Goal: Task Accomplishment & Management: Use online tool/utility

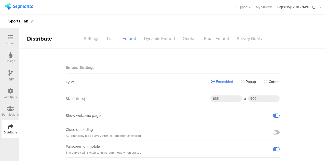
scroll to position [24, 0]
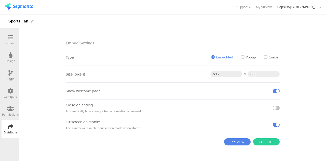
click at [15, 57] on div "Design" at bounding box center [11, 58] width 18 height 18
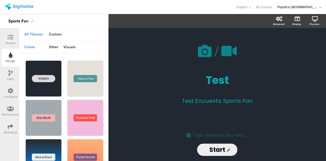
click at [11, 42] on div "Outline" at bounding box center [10, 43] width 10 height 5
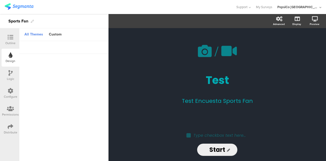
click at [9, 44] on div "Outline" at bounding box center [10, 43] width 10 height 5
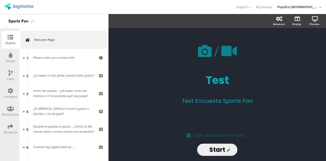
click at [20, 7] on img at bounding box center [19, 6] width 29 height 6
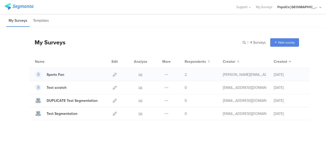
drag, startPoint x: 57, startPoint y: 75, endPoint x: 87, endPoint y: 71, distance: 30.3
click at [86, 71] on div "Sports Fan" at bounding box center [68, 74] width 67 height 7
click at [169, 74] on div "Duplicate Export" at bounding box center [166, 74] width 11 height 13
click at [164, 74] on icon at bounding box center [166, 75] width 4 height 4
click at [160, 84] on button "Duplicate" at bounding box center [156, 87] width 28 height 9
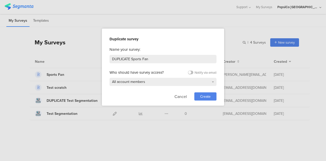
click at [203, 94] on span "Create" at bounding box center [205, 96] width 10 height 5
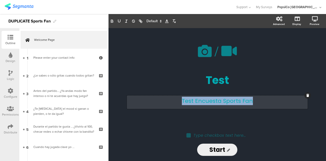
drag, startPoint x: 256, startPoint y: 101, endPoint x: 175, endPoint y: 102, distance: 80.7
click at [175, 102] on div "Test Encuesta Sports Fan Test Encuesta Sports Fan Test Encuesta Sports Fan" at bounding box center [217, 101] width 181 height 13
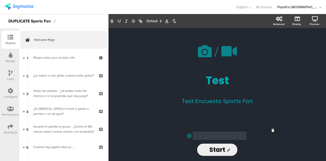
click at [195, 137] on div "Type checkbox text here..." at bounding box center [219, 135] width 53 height 8
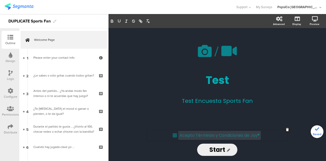
click at [178, 112] on div "/ Test Test Test Encuesta Sports Fan Test Encuesta Sports Fan" at bounding box center [217, 76] width 204 height 96
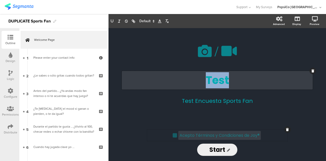
drag, startPoint x: 229, startPoint y: 80, endPoint x: 200, endPoint y: 82, distance: 29.6
click at [200, 82] on div "Test Test Test" at bounding box center [217, 80] width 191 height 19
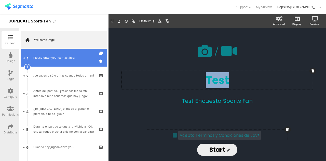
click at [65, 55] on div "Please enter your contact info:" at bounding box center [63, 57] width 61 height 5
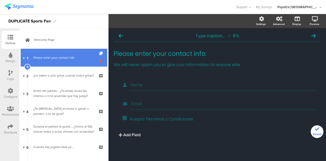
click at [99, 62] on icon at bounding box center [101, 61] width 4 height 5
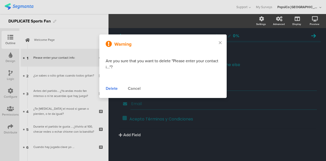
click at [116, 89] on div "Delete" at bounding box center [112, 88] width 12 height 6
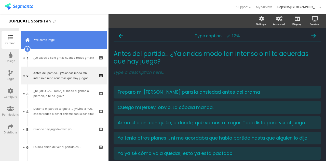
click at [59, 42] on span "Welcome Page" at bounding box center [66, 39] width 65 height 5
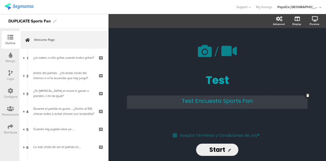
click at [218, 99] on div "Test Encuesta Sports Fan Test Encuesta Sports Fan" at bounding box center [217, 101] width 181 height 13
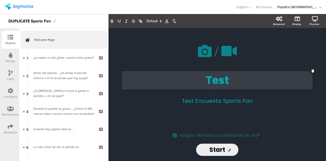
click at [231, 78] on div "Test Test Test" at bounding box center [217, 80] width 191 height 19
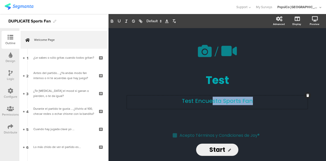
drag, startPoint x: 256, startPoint y: 100, endPoint x: 213, endPoint y: 92, distance: 43.0
click at [213, 92] on div "/ Test Test Test Encuesta Sports Fan Test Encuesta Sports Fan Test Encuesta Spo…" at bounding box center [217, 76] width 188 height 73
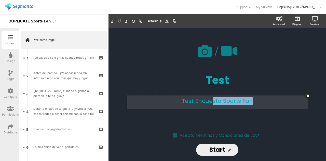
click at [256, 103] on p "Test Encuesta Sports Fan" at bounding box center [217, 100] width 178 height 8
drag, startPoint x: 257, startPoint y: 101, endPoint x: 181, endPoint y: 100, distance: 75.9
click at [181, 100] on p "Test Encuesta Sports Fan" at bounding box center [217, 100] width 178 height 8
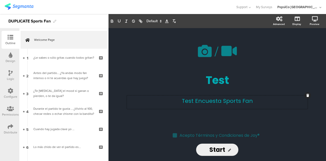
click at [213, 117] on div "/ Test Test Test Encuesta Sports Fan Test Encuesta Sports Fan Test Encuesta Spo…" at bounding box center [217, 76] width 204 height 96
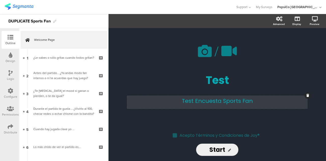
click at [200, 98] on div "Test Encuesta Sports Fan Test Encuesta Sports Fan" at bounding box center [217, 101] width 181 height 13
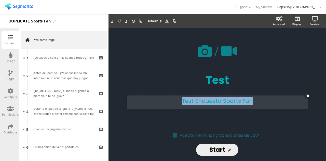
drag, startPoint x: 253, startPoint y: 100, endPoint x: 180, endPoint y: 98, distance: 73.1
click at [180, 98] on p "Test Encuesta Sports Fan" at bounding box center [217, 100] width 178 height 8
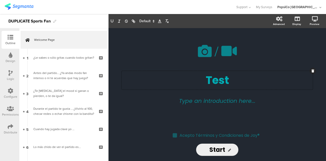
drag, startPoint x: 231, startPoint y: 77, endPoint x: 200, endPoint y: 75, distance: 30.6
click at [194, 75] on div "Test Test Test" at bounding box center [217, 80] width 191 height 19
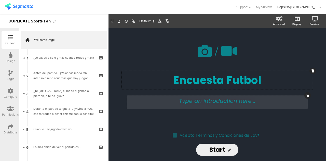
click at [226, 101] on div "Type an introduction here..." at bounding box center [217, 101] width 181 height 13
click at [263, 100] on p "Ayúdanos a ver" at bounding box center [217, 100] width 178 height 8
click at [288, 124] on div "/ Encuesta Futbol Encuesta Futbol Ayúdanos a ver qué tanto te gusta y le entras…" at bounding box center [217, 76] width 204 height 96
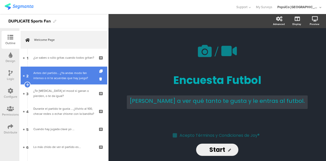
click at [69, 74] on div "Antes del partido… ¿Ya andas modo fan intenso o ni te acuerdas que hay juego?" at bounding box center [63, 75] width 61 height 10
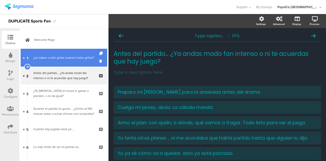
click at [67, 56] on div "¿Le sabes o sólo gritas cuando todos gritan?" at bounding box center [63, 57] width 61 height 5
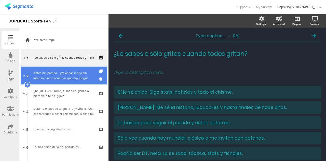
click at [62, 71] on div "Antes del partido… ¿Ya andas modo fan intenso o ni te acuerdas que hay juego?" at bounding box center [63, 75] width 61 height 10
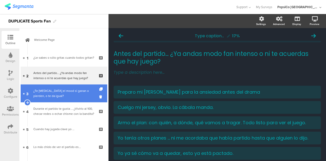
click at [59, 93] on div "¿Te [MEDICAL_DATA] el mood si ganan o pierden, o te da igual?" at bounding box center [63, 93] width 61 height 10
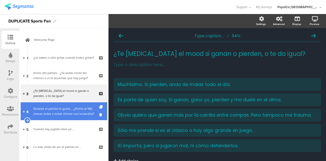
click at [58, 106] on div "Durante el partido te gusta … ¿Vivirlo al 100, checar redes o echar chisme con …" at bounding box center [63, 111] width 61 height 10
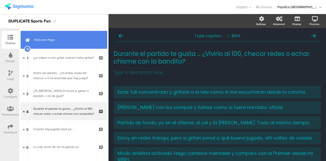
click at [53, 48] on link "Welcome Page" at bounding box center [64, 40] width 87 height 18
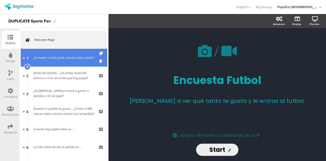
click at [54, 56] on div "¿Le sabes o sólo gritas cuando todos gritan?" at bounding box center [63, 57] width 61 height 5
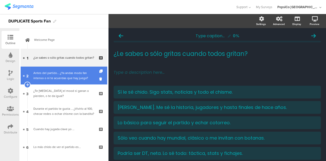
click at [53, 70] on div "Antes del partido… ¿Ya andas modo fan intenso o ni te acuerdas que hay juego?" at bounding box center [63, 75] width 61 height 10
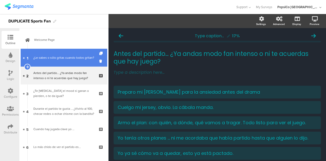
click at [56, 58] on div "¿Le sabes o sólo gritas cuando todos gritan?" at bounding box center [63, 57] width 61 height 5
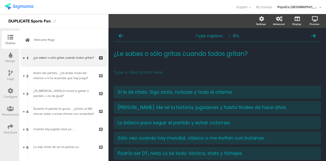
click at [14, 56] on div "Design" at bounding box center [11, 58] width 18 height 18
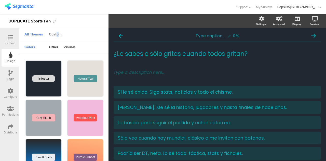
click at [57, 32] on div "Custom" at bounding box center [55, 34] width 18 height 9
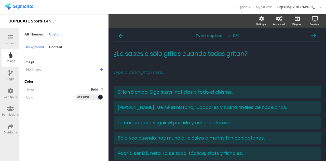
click at [40, 69] on span "No Image" at bounding box center [33, 69] width 15 height 5
click at [101, 70] on icon at bounding box center [102, 69] width 4 height 4
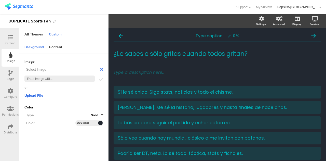
click at [31, 95] on span "Upload File" at bounding box center [33, 95] width 19 height 5
click at [36, 32] on div "All Themes" at bounding box center [34, 34] width 24 height 9
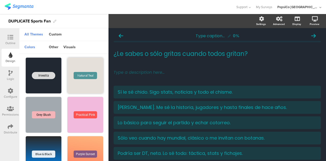
scroll to position [3, 0]
click at [74, 82] on div "Natural Teal" at bounding box center [85, 75] width 36 height 36
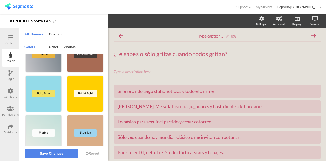
scroll to position [224, 0]
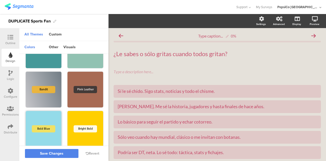
click at [49, 128] on div "Bold Blue" at bounding box center [43, 128] width 23 height 7
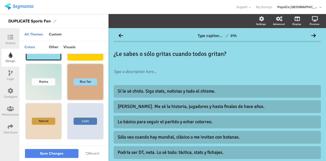
scroll to position [308, 0]
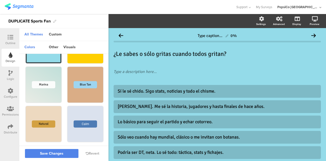
click at [80, 113] on div "Calm" at bounding box center [85, 124] width 36 height 36
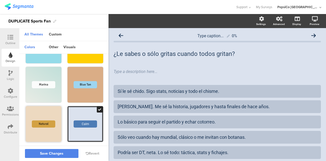
click at [44, 123] on div "Natural" at bounding box center [43, 123] width 23 height 7
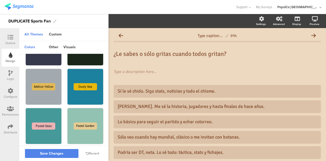
scroll to position [146, 0]
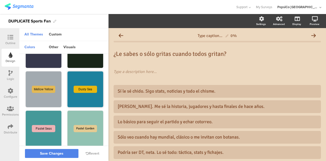
click at [86, 93] on div "Dusty Sea" at bounding box center [85, 89] width 36 height 36
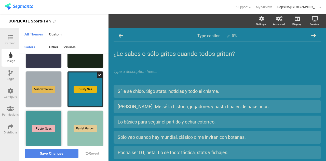
click at [46, 121] on div "Pastel Seas" at bounding box center [44, 128] width 36 height 36
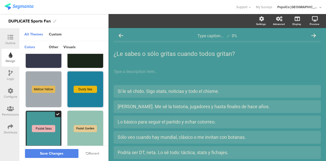
click at [85, 90] on div "Dusty Sea" at bounding box center [85, 89] width 23 height 7
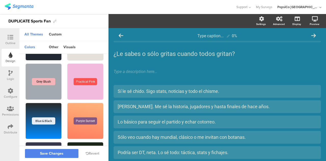
scroll to position [33, 0]
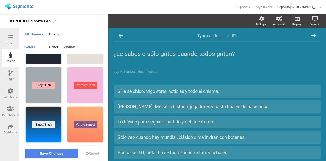
click at [51, 108] on div "Blue & Black" at bounding box center [44, 124] width 36 height 36
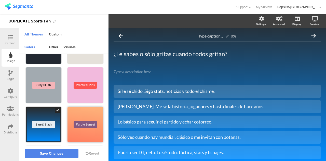
scroll to position [95, 0]
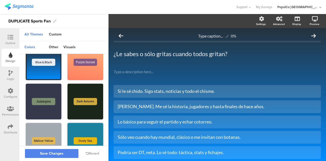
click at [84, 136] on div "Dusty Sea" at bounding box center [85, 141] width 36 height 36
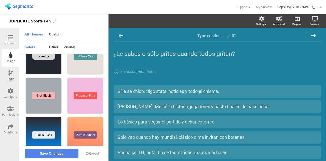
scroll to position [0, 0]
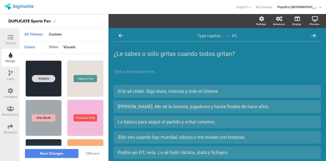
click at [51, 47] on div "other" at bounding box center [53, 47] width 15 height 9
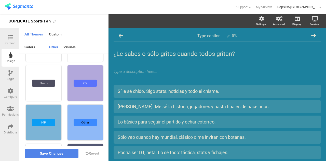
scroll to position [74, 0]
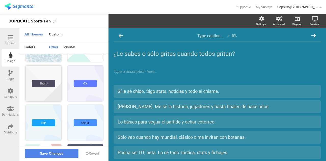
click at [45, 74] on div "Sharp" at bounding box center [44, 83] width 36 height 36
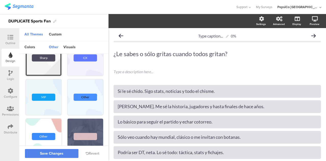
scroll to position [100, 0]
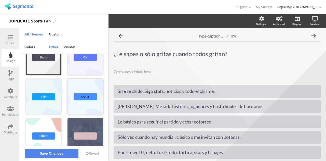
click at [71, 80] on div "Other" at bounding box center [85, 97] width 36 height 36
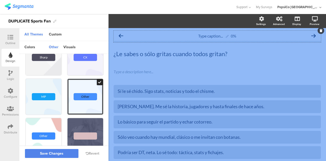
click at [118, 34] on div "Type caption... 0%" at bounding box center [217, 36] width 207 height 10
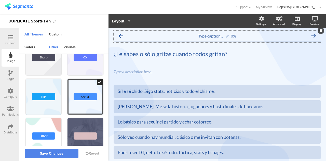
click at [120, 35] on icon at bounding box center [121, 35] width 5 height 5
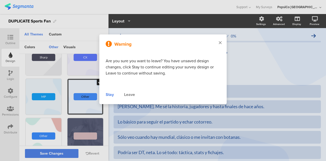
click at [220, 43] on icon at bounding box center [220, 42] width 3 height 5
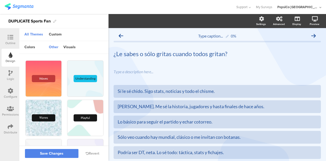
scroll to position [193, 0]
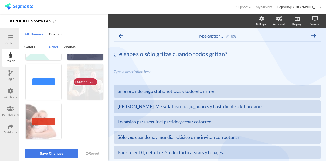
click at [58, 153] on span "Save Changes" at bounding box center [51, 153] width 23 height 0
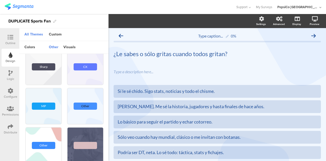
scroll to position [0, 0]
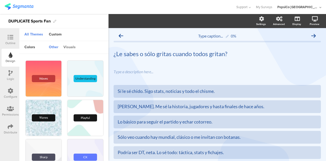
click at [67, 47] on div "visuals" at bounding box center [69, 47] width 17 height 9
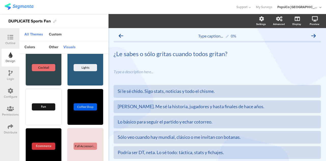
scroll to position [648, 0]
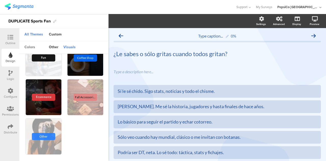
click at [31, 45] on div "colors" at bounding box center [30, 47] width 16 height 9
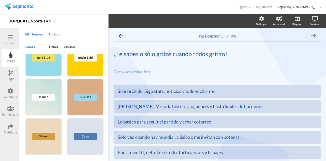
click at [52, 33] on div "Custom" at bounding box center [55, 34] width 18 height 9
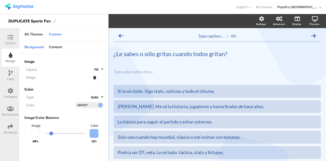
click at [97, 67] on span "Fill" at bounding box center [96, 69] width 4 height 5
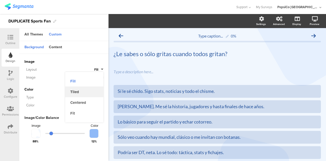
click at [83, 92] on button "Tiled" at bounding box center [84, 91] width 38 height 11
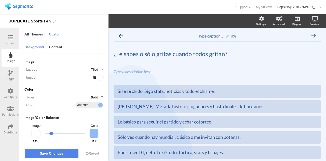
click at [93, 68] on span "Tiled" at bounding box center [94, 69] width 7 height 5
click at [79, 105] on button "Centered" at bounding box center [84, 102] width 38 height 11
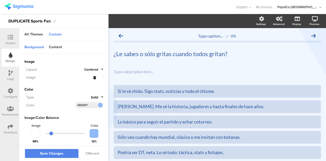
click at [88, 63] on span "Image" at bounding box center [63, 61] width 79 height 5
click at [87, 71] on span "Centered" at bounding box center [91, 69] width 14 height 5
click at [80, 114] on button "Fit" at bounding box center [84, 113] width 38 height 11
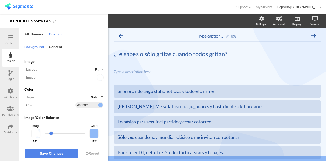
click at [95, 68] on span "Fit" at bounding box center [97, 69] width 4 height 5
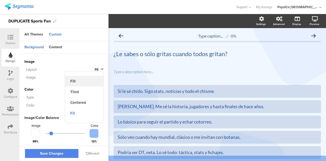
click at [79, 81] on button "Fill" at bounding box center [84, 81] width 38 height 11
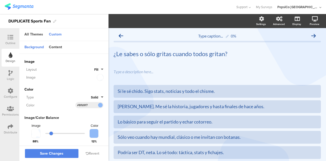
click at [30, 77] on div "Image" at bounding box center [58, 77] width 69 height 5
click at [97, 77] on div at bounding box center [98, 77] width 10 height 6
click at [93, 96] on span "Solid" at bounding box center [94, 97] width 7 height 5
click at [79, 118] on button "Gradient" at bounding box center [84, 119] width 38 height 11
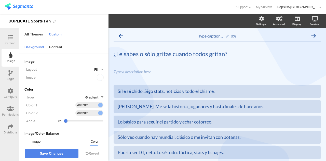
click at [99, 95] on button "Gradient" at bounding box center [94, 97] width 18 height 5
click at [81, 108] on button "Solid" at bounding box center [84, 108] width 38 height 11
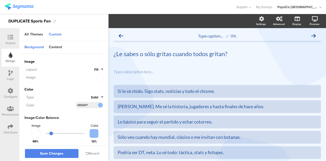
click at [97, 105] on span at bounding box center [100, 104] width 6 height 3
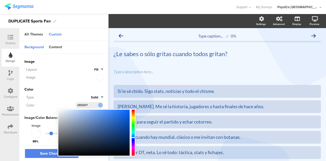
click at [106, 111] on div at bounding box center [93, 132] width 71 height 46
click at [120, 112] on div at bounding box center [93, 132] width 71 height 46
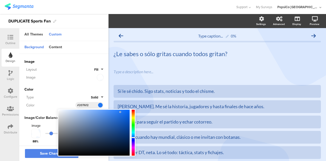
type input "#1f75f2"
click at [120, 112] on div at bounding box center [120, 111] width 1 height 1
click at [76, 94] on div "Type Solid" at bounding box center [63, 97] width 79 height 6
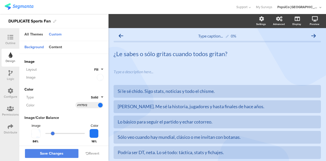
click at [51, 133] on input "range" at bounding box center [64, 133] width 39 height 1
click at [61, 122] on div "Image Color" at bounding box center [63, 125] width 79 height 6
click at [51, 47] on div "Content" at bounding box center [55, 47] width 18 height 9
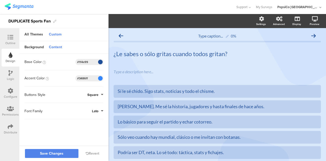
click at [90, 62] on input "#1f4e99" at bounding box center [84, 62] width 15 height 4
click at [101, 62] on span at bounding box center [100, 61] width 6 height 3
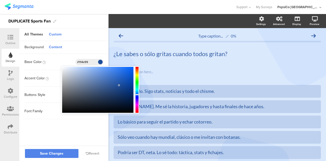
click at [38, 44] on div "Background" at bounding box center [34, 47] width 24 height 9
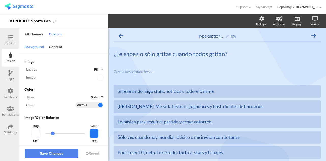
drag, startPoint x: 84, startPoint y: 103, endPoint x: 68, endPoint y: 103, distance: 15.8
click at [68, 103] on div "Color #1f75f2" at bounding box center [63, 105] width 79 height 6
click at [56, 45] on div "Content" at bounding box center [55, 47] width 18 height 9
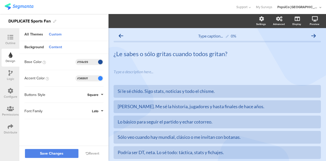
drag, startPoint x: 91, startPoint y: 61, endPoint x: 59, endPoint y: 61, distance: 31.8
click at [59, 61] on div "Base Color #1f4e99" at bounding box center [63, 62] width 79 height 6
paste input "75f2"
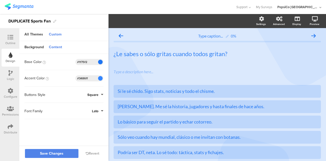
type input "#1f75f2"
click at [68, 66] on div "Base Color #1f75f2" at bounding box center [63, 62] width 79 height 16
drag, startPoint x: 92, startPoint y: 80, endPoint x: 68, endPoint y: 78, distance: 23.8
click at [68, 78] on div "Accent Color #3486FF Clear OK #3486ff" at bounding box center [63, 78] width 79 height 6
paste input "1f75f2"
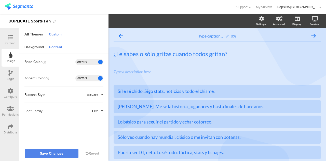
click at [68, 78] on div "Accent Color #1F75F2 Clear OK #1f75f2" at bounding box center [63, 78] width 79 height 6
type input "#3486ff"
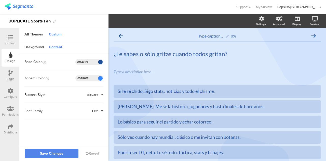
click at [87, 62] on input "#1f4e99" at bounding box center [84, 62] width 15 height 4
paste input "text"
click at [91, 61] on input "#1f4e99" at bounding box center [84, 62] width 15 height 4
type input "#1f4e99"
drag, startPoint x: 94, startPoint y: 61, endPoint x: 68, endPoint y: 59, distance: 26.8
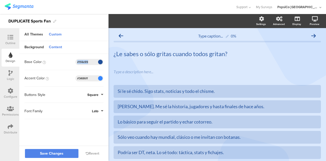
click at [68, 59] on div "Base Color #1f4e99" at bounding box center [63, 62] width 79 height 6
click at [66, 62] on div "Base Color #1f4e99" at bounding box center [63, 62] width 79 height 6
click at [39, 45] on div "Background" at bounding box center [34, 47] width 24 height 9
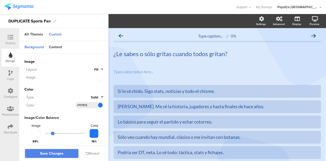
drag, startPoint x: 87, startPoint y: 106, endPoint x: 50, endPoint y: 103, distance: 37.3
click at [50, 103] on div "Color #1f75f2" at bounding box center [63, 105] width 79 height 6
click at [53, 47] on div "Content" at bounding box center [55, 47] width 18 height 9
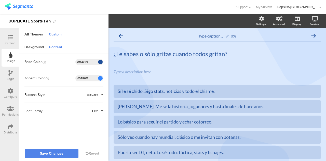
drag, startPoint x: 91, startPoint y: 63, endPoint x: 64, endPoint y: 59, distance: 27.2
click at [64, 59] on div "Base Color #1f4e99" at bounding box center [63, 62] width 79 height 6
drag, startPoint x: 90, startPoint y: 78, endPoint x: 71, endPoint y: 77, distance: 19.1
click at [71, 77] on div "Accent Color #3486FF Clear OK #3486ff" at bounding box center [63, 78] width 79 height 6
paste input "1f75f2"
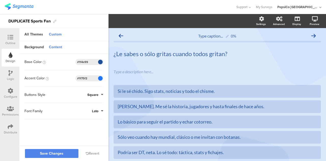
click at [70, 72] on div "Accent Color #1F75F2 Clear OK #1f75f2" at bounding box center [63, 78] width 79 height 16
type input "#3486ff"
drag, startPoint x: 94, startPoint y: 63, endPoint x: 83, endPoint y: 62, distance: 10.7
click at [83, 62] on div "#1f4e99" at bounding box center [89, 62] width 28 height 6
click at [83, 62] on input "#1f4e99" at bounding box center [84, 62] width 15 height 4
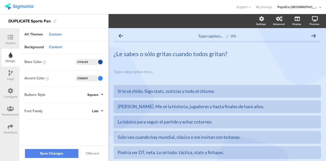
click at [83, 62] on input "#1f4e99" at bounding box center [84, 62] width 15 height 4
paste input "#1f75f"
click at [81, 61] on input "##1f75f" at bounding box center [84, 62] width 15 height 4
drag, startPoint x: 87, startPoint y: 62, endPoint x: 71, endPoint y: 63, distance: 15.3
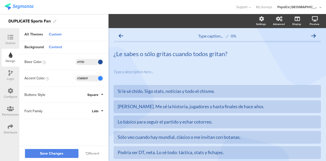
click at [71, 63] on div "Base Color #f75f" at bounding box center [63, 62] width 79 height 6
paste input "1f75f2"
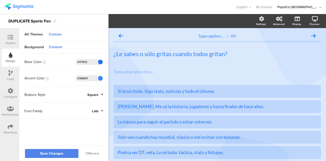
type input "#1f75f2"
click at [79, 53] on div "Background Content" at bounding box center [63, 47] width 89 height 13
click at [78, 99] on div "Buttons Style Square" at bounding box center [63, 94] width 79 height 16
click at [95, 94] on span "Square" at bounding box center [92, 94] width 11 height 5
click at [79, 113] on button "Round" at bounding box center [84, 116] width 38 height 11
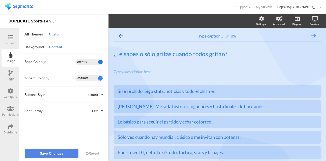
click at [97, 96] on span "Round" at bounding box center [93, 94] width 10 height 5
click at [84, 106] on button "Square" at bounding box center [84, 106] width 38 height 11
click at [95, 110] on span "Lato" at bounding box center [95, 110] width 6 height 5
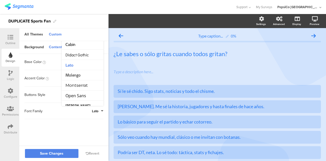
click at [95, 20] on div "DUPLICATE Sports Fan" at bounding box center [54, 21] width 108 height 14
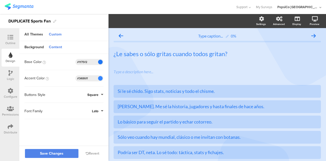
click at [98, 110] on span "Lato" at bounding box center [95, 110] width 6 height 5
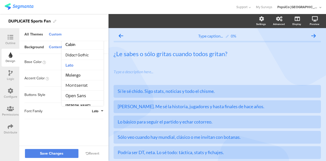
click at [86, 30] on div "All Themes Custom" at bounding box center [63, 34] width 89 height 13
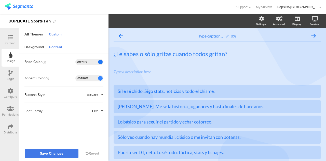
click at [63, 153] on span "Save Changes" at bounding box center [51, 153] width 23 height 0
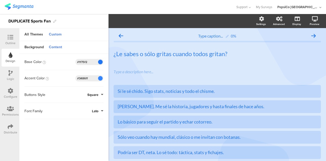
click at [93, 78] on div "#3486ff" at bounding box center [89, 78] width 28 height 6
click at [93, 79] on div "#3486ff" at bounding box center [89, 78] width 28 height 6
click at [89, 61] on input "#1f75f2" at bounding box center [84, 62] width 15 height 4
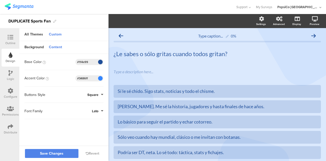
type input "#1f4e99"
click at [73, 111] on div "Font Family Lato" at bounding box center [63, 111] width 79 height 6
click at [93, 94] on span "Square" at bounding box center [92, 94] width 11 height 5
click at [66, 154] on button "Save Changes" at bounding box center [51, 153] width 53 height 9
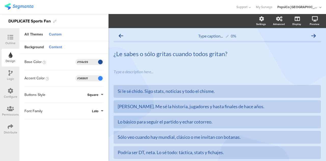
click at [11, 43] on div "Outline" at bounding box center [10, 43] width 10 height 5
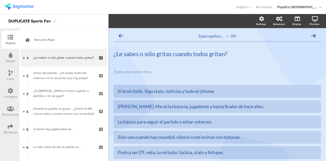
click at [9, 127] on icon at bounding box center [11, 126] width 6 height 6
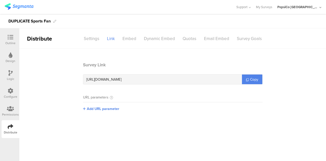
click at [11, 110] on icon at bounding box center [10, 109] width 7 height 6
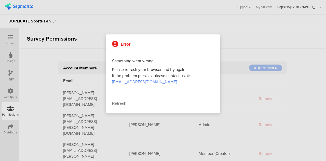
click at [14, 89] on div at bounding box center [163, 80] width 326 height 161
click at [123, 102] on div "Refresh" at bounding box center [163, 103] width 102 height 6
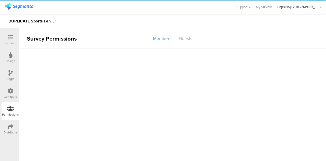
click at [12, 92] on icon at bounding box center [11, 91] width 6 height 6
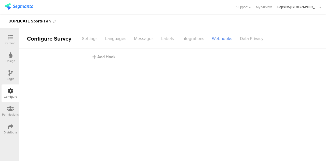
click at [171, 41] on div "Labels" at bounding box center [167, 38] width 20 height 9
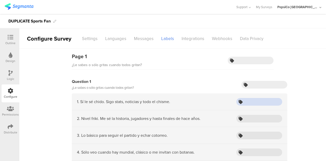
click at [248, 102] on input "text" at bounding box center [259, 102] width 46 height 8
click at [206, 77] on div "Page 1 ¿Le sabes o sólo gritas cuando todos gritan? Question 1 ¿Le sabes o sólo…" at bounding box center [172, 115] width 229 height 133
click at [119, 36] on div "Languages" at bounding box center [115, 38] width 29 height 9
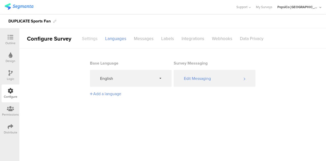
click at [87, 39] on div "Settings" at bounding box center [89, 38] width 23 height 9
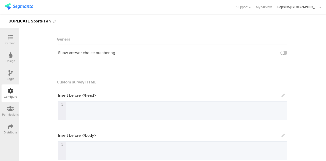
scroll to position [23, 0]
click at [133, 112] on div "1 1 ​" at bounding box center [178, 116] width 241 height 31
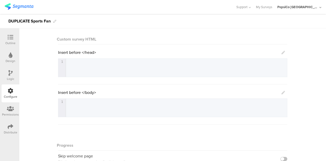
type textarea "​"
drag, startPoint x: 133, startPoint y: 112, endPoint x: 281, endPoint y: 51, distance: 159.9
click at [281, 51] on link at bounding box center [283, 52] width 4 height 6
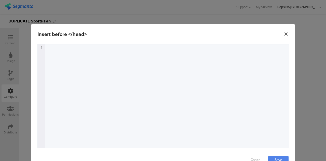
click at [284, 33] on icon "Close" at bounding box center [285, 34] width 5 height 5
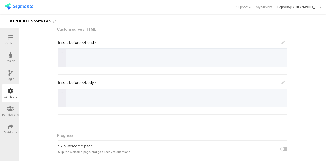
scroll to position [0, 0]
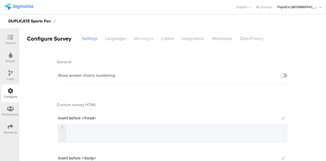
click at [145, 34] on div "Messages" at bounding box center [143, 38] width 27 height 9
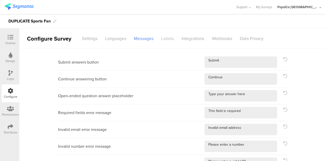
click at [168, 36] on div "Labels" at bounding box center [167, 38] width 20 height 9
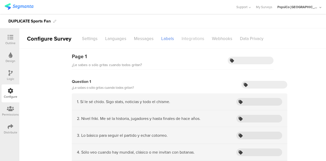
click at [190, 36] on div "Integrations" at bounding box center [193, 38] width 30 height 9
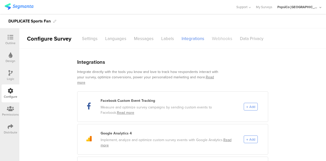
click at [223, 38] on div "Webhooks" at bounding box center [222, 38] width 28 height 9
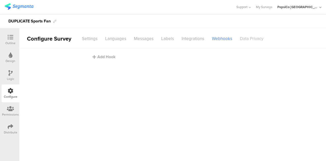
click at [251, 38] on div "Data Privacy" at bounding box center [251, 38] width 31 height 9
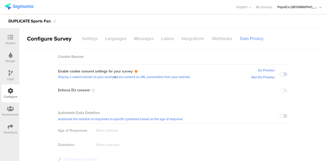
click at [12, 110] on icon at bounding box center [10, 109] width 7 height 6
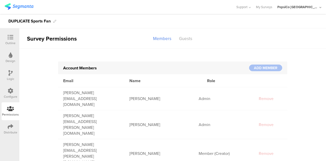
click at [12, 76] on div "Logic" at bounding box center [10, 78] width 7 height 5
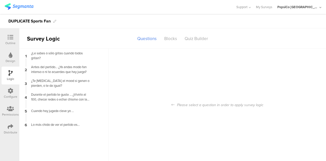
click at [11, 61] on div "Design" at bounding box center [11, 61] width 10 height 5
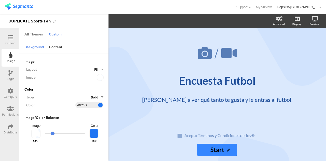
click at [33, 34] on div "All Themes" at bounding box center [34, 34] width 24 height 9
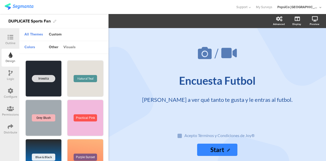
click at [69, 48] on div "visuals" at bounding box center [69, 47] width 17 height 9
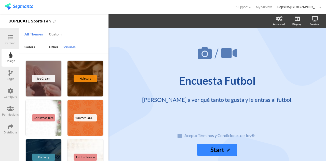
click at [56, 34] on div "Custom" at bounding box center [55, 34] width 18 height 9
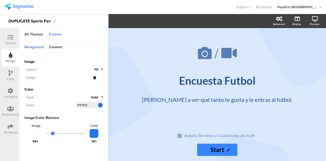
click at [102, 78] on div at bounding box center [98, 77] width 10 height 6
click at [101, 78] on div at bounding box center [98, 77] width 10 height 6
click at [100, 76] on div at bounding box center [98, 77] width 10 height 6
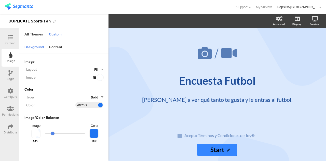
click at [100, 76] on div at bounding box center [98, 77] width 10 height 6
click at [101, 69] on button "Fill" at bounding box center [98, 69] width 9 height 5
click at [101, 70] on button "Fill" at bounding box center [98, 69] width 9 height 5
click at [99, 77] on div at bounding box center [98, 77] width 10 height 6
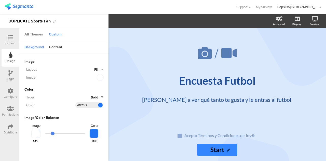
click at [30, 32] on div "All Themes" at bounding box center [34, 34] width 24 height 9
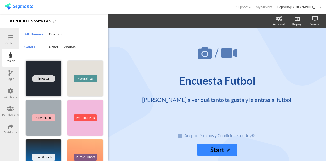
click at [49, 80] on div "Iniesta" at bounding box center [43, 78] width 23 height 7
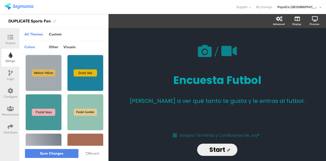
scroll to position [310, 0]
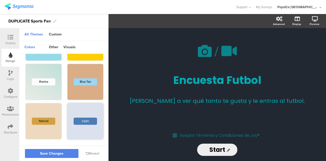
click at [74, 122] on div "Calm" at bounding box center [85, 120] width 23 height 7
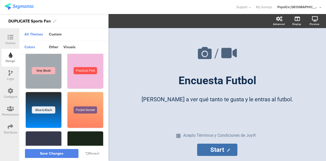
scroll to position [0, 0]
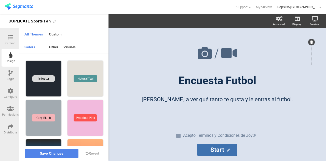
click at [203, 49] on icon at bounding box center [204, 52] width 17 height 17
click at [147, 84] on div "Encuesta Futbol Encuesta Futbol" at bounding box center [217, 80] width 191 height 15
click at [55, 32] on div "Custom" at bounding box center [55, 34] width 18 height 9
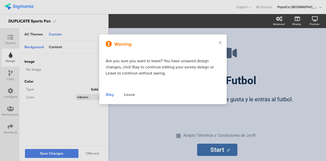
click at [111, 93] on div "Stay" at bounding box center [110, 94] width 8 height 6
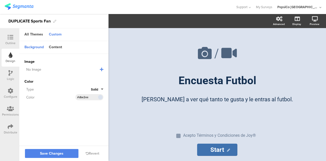
click at [101, 69] on icon at bounding box center [102, 69] width 4 height 4
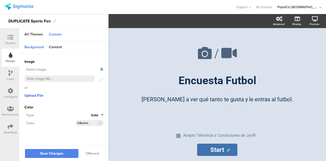
click at [31, 93] on span "Upload File" at bounding box center [33, 95] width 19 height 5
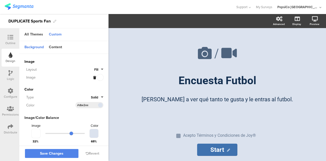
click at [96, 76] on div at bounding box center [98, 77] width 10 height 6
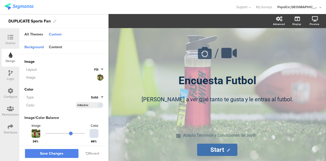
drag, startPoint x: 69, startPoint y: 132, endPoint x: 52, endPoint y: 130, distance: 16.7
click at [52, 133] on input "range" at bounding box center [64, 133] width 39 height 1
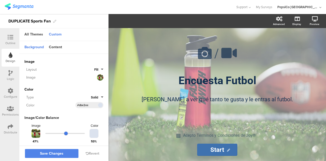
drag, startPoint x: 68, startPoint y: 132, endPoint x: 64, endPoint y: 132, distance: 4.1
click at [64, 133] on input "range" at bounding box center [64, 133] width 39 height 1
click at [59, 48] on div "Content" at bounding box center [55, 47] width 18 height 9
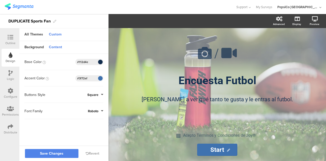
click at [95, 113] on span "Roboto" at bounding box center [93, 110] width 10 height 5
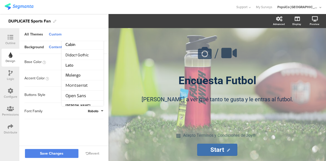
click at [95, 113] on span "Roboto" at bounding box center [93, 110] width 10 height 5
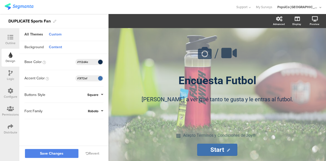
click at [38, 45] on div "Background" at bounding box center [34, 47] width 24 height 9
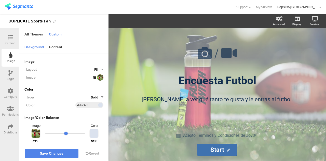
click at [97, 66] on div "Image" at bounding box center [63, 62] width 79 height 7
click at [97, 69] on button "Fill" at bounding box center [98, 69] width 9 height 5
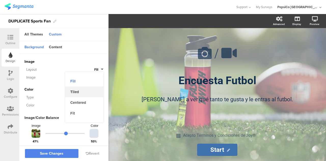
click at [81, 92] on button "Tiled" at bounding box center [84, 91] width 38 height 11
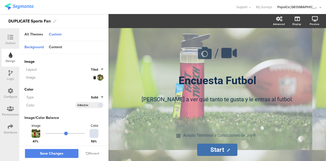
click at [91, 71] on span "Tiled" at bounding box center [94, 69] width 7 height 5
click at [76, 110] on button "Fit" at bounding box center [84, 113] width 38 height 11
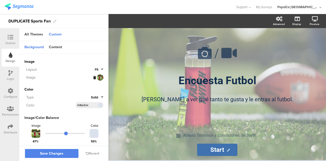
click at [96, 69] on button "Fit" at bounding box center [99, 69] width 9 height 5
click at [82, 101] on button "Centered" at bounding box center [84, 102] width 38 height 11
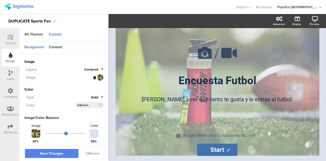
click at [91, 67] on span "Centered" at bounding box center [91, 69] width 14 height 5
click at [77, 111] on button "Fit" at bounding box center [84, 113] width 38 height 11
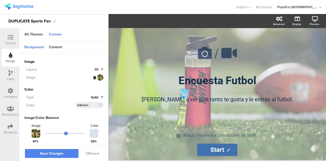
click at [97, 75] on div at bounding box center [98, 77] width 10 height 6
click at [93, 76] on icon at bounding box center [94, 77] width 3 height 3
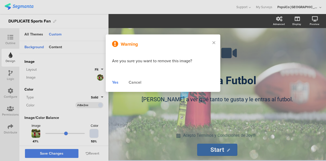
click at [114, 82] on div "Yes" at bounding box center [115, 82] width 6 height 6
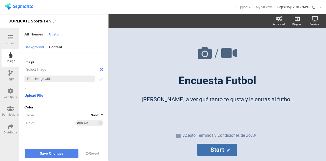
click at [39, 96] on span "Upload File" at bounding box center [33, 95] width 19 height 5
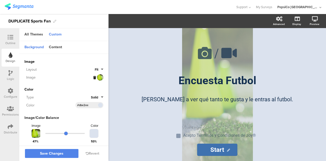
click at [98, 69] on button "Fit" at bounding box center [99, 69] width 9 height 5
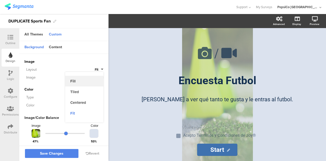
click at [74, 82] on button "Fill" at bounding box center [84, 81] width 38 height 11
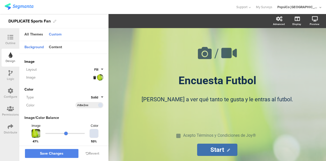
click at [97, 79] on div at bounding box center [98, 77] width 10 height 6
click at [93, 77] on icon at bounding box center [94, 77] width 3 height 3
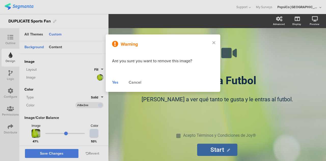
click at [113, 81] on div "Yes" at bounding box center [115, 82] width 6 height 6
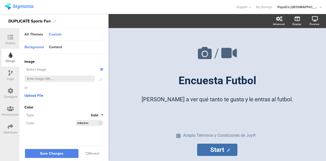
click at [42, 93] on span "Upload File" at bounding box center [33, 95] width 19 height 5
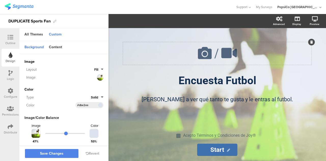
click at [141, 56] on div "/" at bounding box center [217, 53] width 188 height 23
click at [262, 68] on div "/ Encuesta Futbol Encuesta Futbol Ayúdanos a ver qué tanto te gusta y le entras…" at bounding box center [217, 76] width 188 height 69
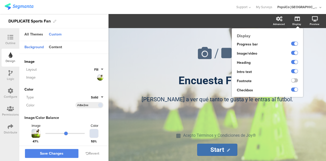
click at [296, 78] on ng-transclude at bounding box center [294, 81] width 7 height 6
click at [296, 79] on label at bounding box center [294, 80] width 7 height 4
click at [0, 0] on input "checkbox" at bounding box center [0, 0] width 0 height 0
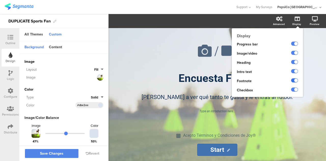
click at [296, 79] on label at bounding box center [294, 80] width 7 height 4
click at [0, 0] on input "checkbox" at bounding box center [0, 0] width 0 height 0
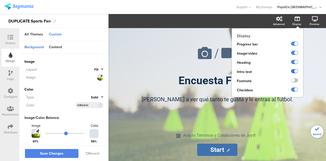
click at [294, 72] on label at bounding box center [294, 71] width 7 height 4
click at [0, 0] on input "checkbox" at bounding box center [0, 0] width 0 height 0
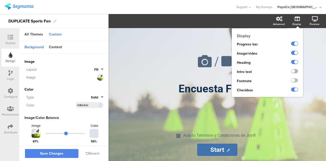
click at [294, 72] on label at bounding box center [294, 71] width 7 height 4
click at [0, 0] on input "checkbox" at bounding box center [0, 0] width 0 height 0
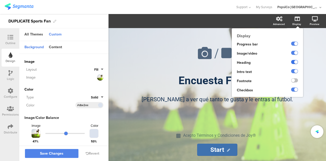
click at [293, 62] on label at bounding box center [294, 62] width 7 height 4
click at [0, 0] on input "checkbox" at bounding box center [0, 0] width 0 height 0
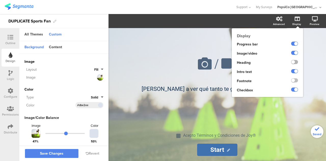
click at [293, 62] on label at bounding box center [294, 62] width 7 height 4
click at [0, 0] on input "checkbox" at bounding box center [0, 0] width 0 height 0
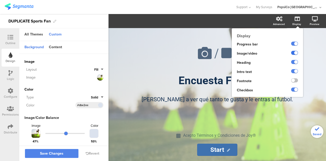
click at [293, 53] on label at bounding box center [294, 53] width 7 height 4
click at [0, 0] on input "checkbox" at bounding box center [0, 0] width 0 height 0
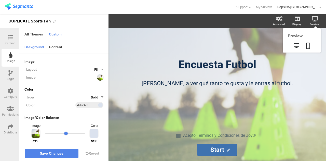
click at [317, 17] on icon at bounding box center [315, 18] width 6 height 5
click at [309, 45] on icon at bounding box center [308, 46] width 4 height 6
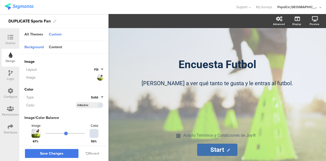
click at [51, 153] on span "Save Changes" at bounding box center [51, 153] width 23 height 0
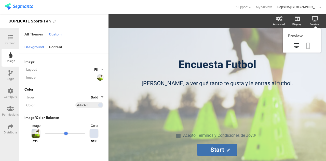
click at [307, 47] on icon at bounding box center [308, 46] width 4 height 6
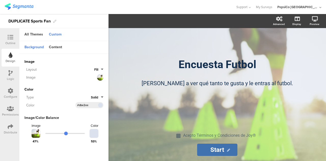
click at [12, 129] on div at bounding box center [11, 126] width 6 height 6
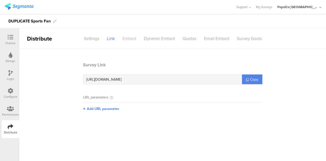
click at [128, 39] on div "Embed" at bounding box center [129, 38] width 21 height 9
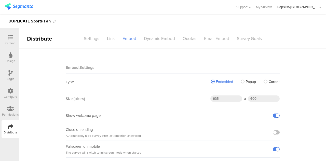
click at [211, 39] on div "Email Embed" at bounding box center [216, 38] width 33 height 9
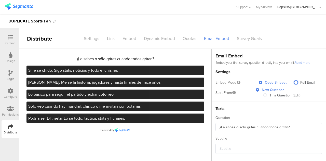
click at [294, 82] on span at bounding box center [296, 82] width 4 height 4
click at [294, 82] on input "Full Email" at bounding box center [296, 82] width 4 height 4
radio input "true"
radio input "false"
radio input "true"
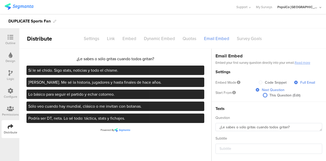
click at [263, 95] on span at bounding box center [265, 95] width 4 height 4
click at [263, 95] on input "This Question (Edit)" at bounding box center [265, 95] width 4 height 4
radio input "true"
radio input "false"
radio input "true"
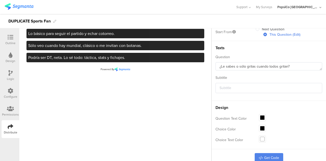
scroll to position [61, 0]
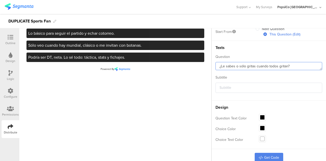
click at [288, 62] on textarea "¿Le sabes o sólo gritas cuando todos gritan?" at bounding box center [268, 66] width 107 height 8
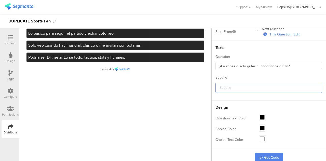
click at [270, 90] on input "text" at bounding box center [268, 87] width 107 height 10
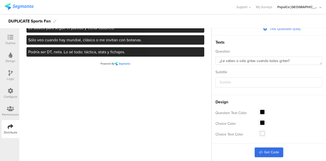
click at [262, 150] on link "Get Code" at bounding box center [269, 152] width 29 height 10
click at [266, 148] on link "Get Code" at bounding box center [269, 152] width 29 height 10
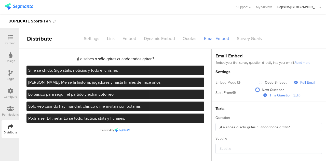
click at [256, 89] on span at bounding box center [258, 90] width 4 height 4
click at [256, 89] on input "Next Question" at bounding box center [258, 90] width 4 height 4
radio input "true"
click at [267, 95] on span "This Question (Edit)" at bounding box center [284, 94] width 34 height 5
click at [264, 95] on input "This Question (Edit)" at bounding box center [265, 95] width 4 height 4
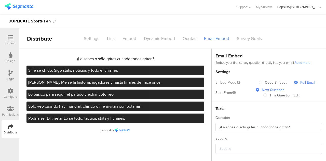
radio input "true"
radio input "false"
radio input "true"
click at [11, 41] on div "Outline" at bounding box center [10, 43] width 10 height 5
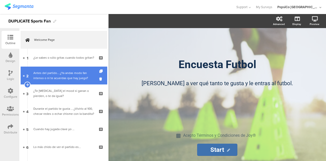
click at [52, 79] on div "Antes del partido… ¿Ya andas modo fan intenso o ni te acuerdas que hay juego?" at bounding box center [63, 75] width 61 height 10
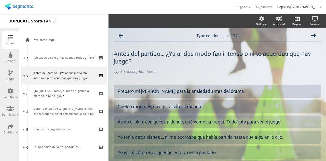
click at [11, 125] on icon at bounding box center [11, 126] width 6 height 6
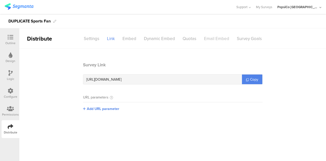
click at [211, 36] on div "Email Embed" at bounding box center [216, 38] width 33 height 9
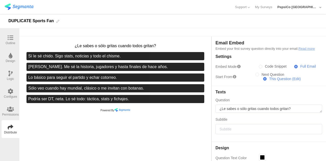
scroll to position [57, 0]
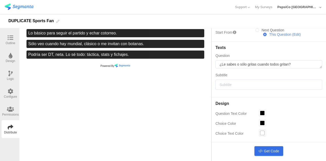
click at [269, 149] on link "Get Code" at bounding box center [268, 151] width 29 height 10
click at [12, 40] on div at bounding box center [11, 38] width 10 height 6
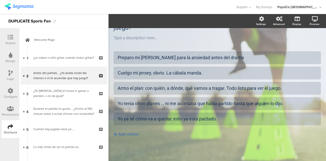
scroll to position [33, 0]
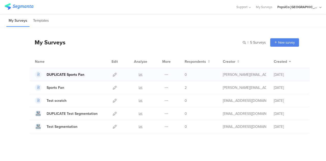
click at [73, 75] on div "DUPLICATE Sports Fan" at bounding box center [66, 74] width 38 height 5
